Goal: Task Accomplishment & Management: Complete application form

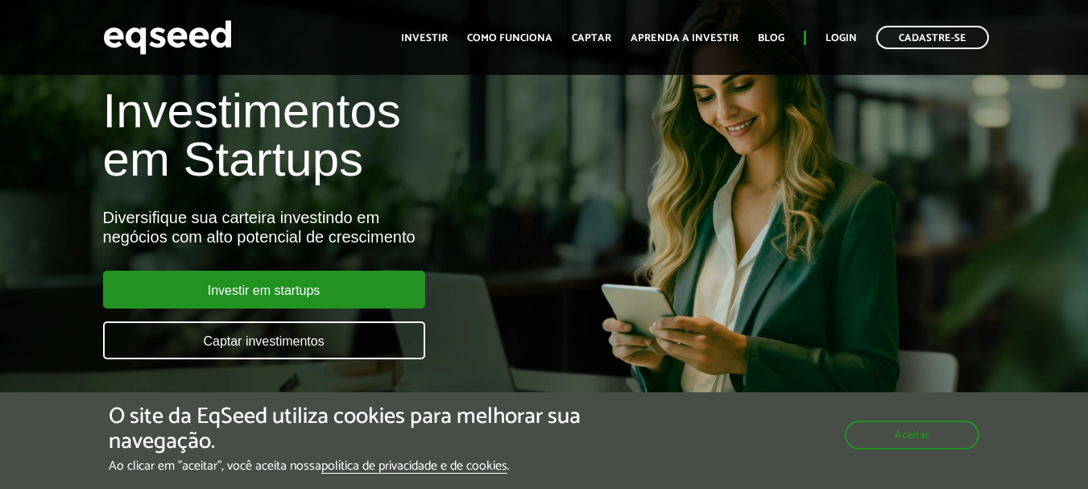
scroll to position [80, 0]
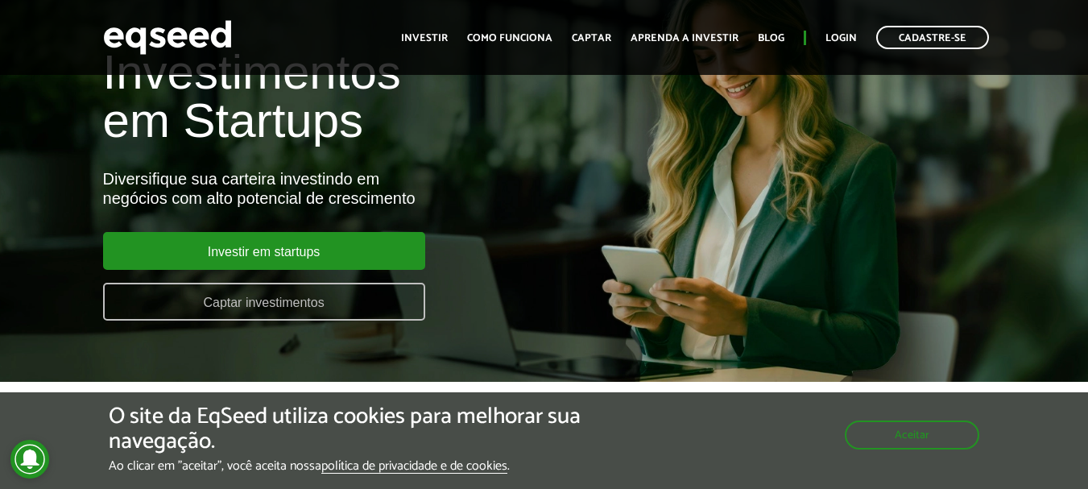
click at [402, 312] on link "Captar investimentos" at bounding box center [264, 302] width 322 height 38
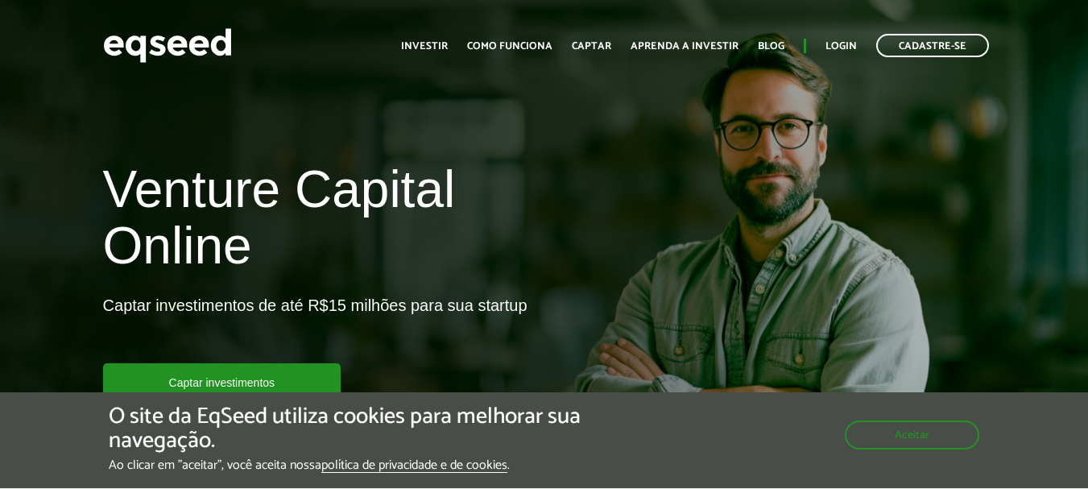
scroll to position [80, 0]
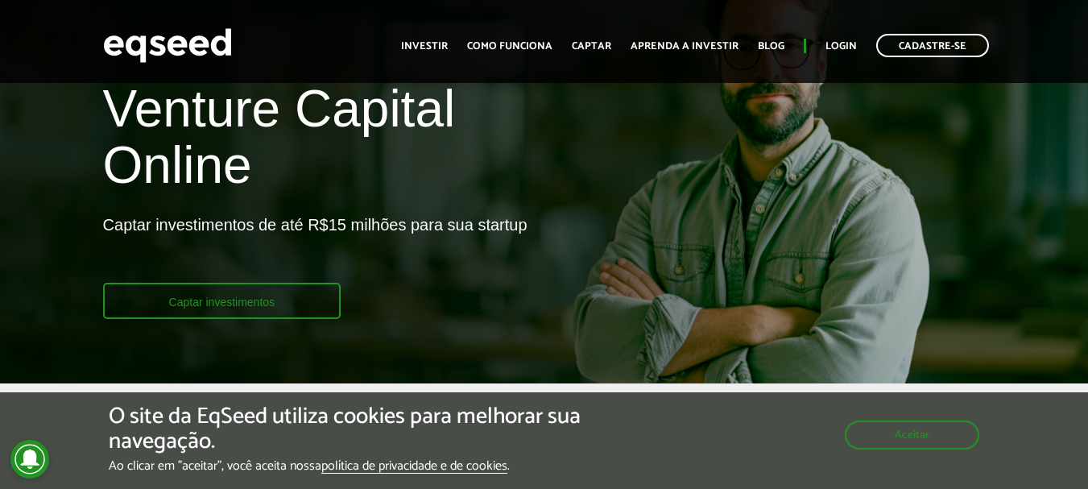
click at [312, 306] on link "Captar investimentos" at bounding box center [222, 301] width 238 height 36
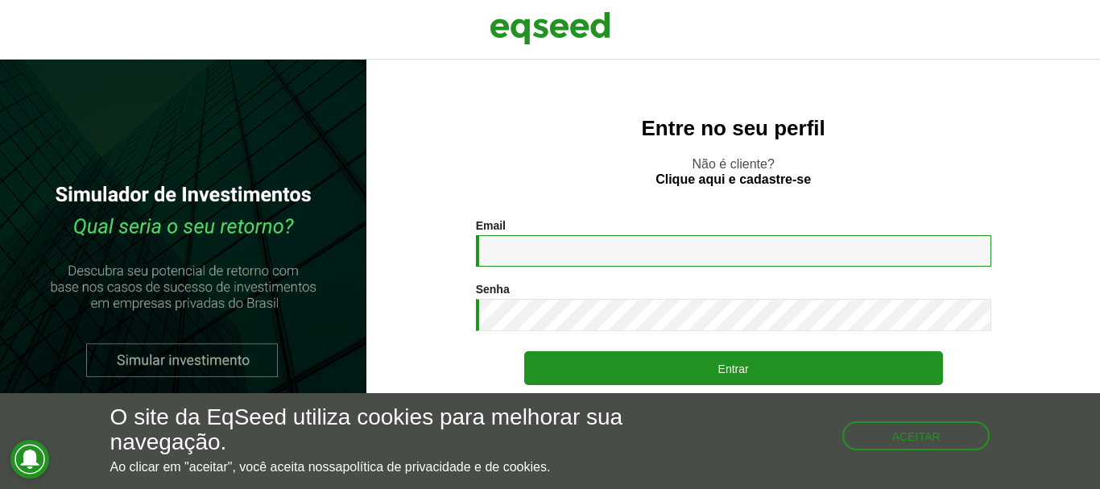
click at [538, 257] on input "Email *" at bounding box center [733, 250] width 515 height 31
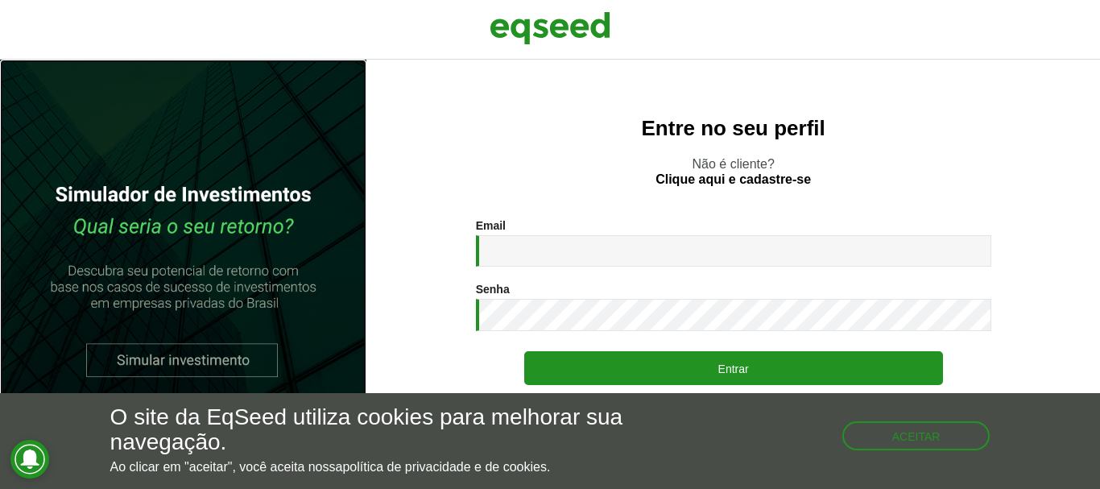
click at [241, 353] on link at bounding box center [183, 274] width 366 height 429
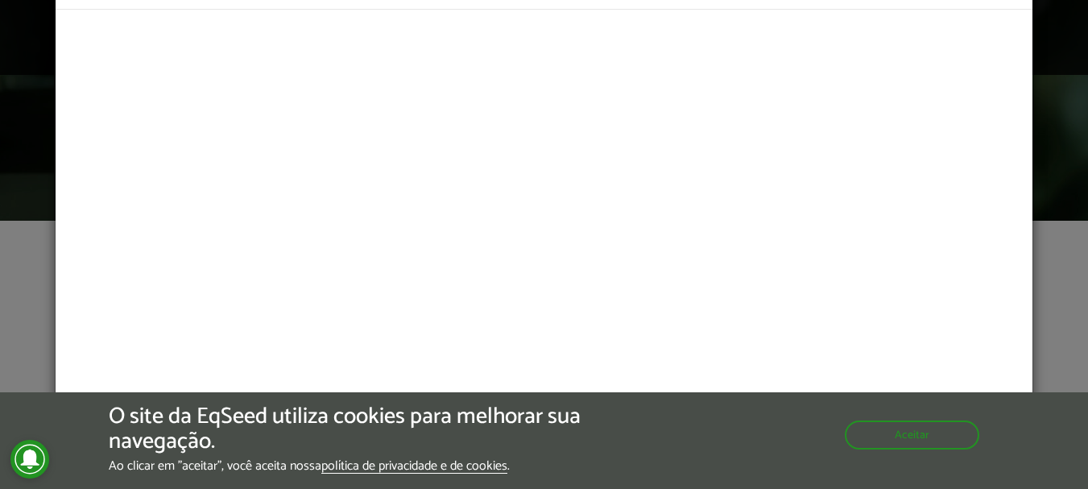
scroll to position [322, 0]
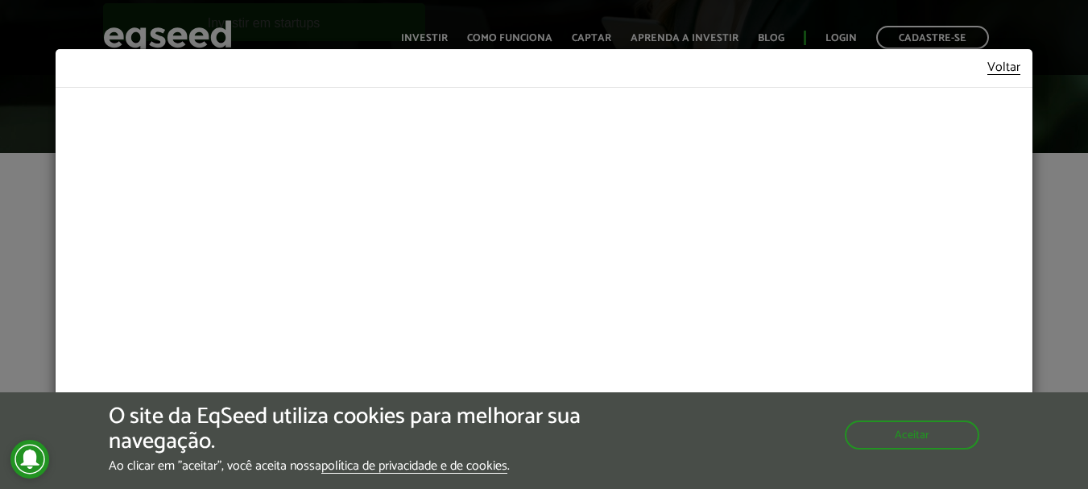
scroll to position [78, 0]
